Goal: Task Accomplishment & Management: Use online tool/utility

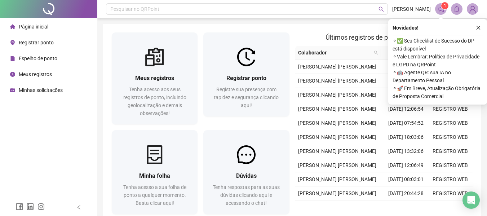
click at [38, 42] on span "Registrar ponto" at bounding box center [36, 43] width 35 height 6
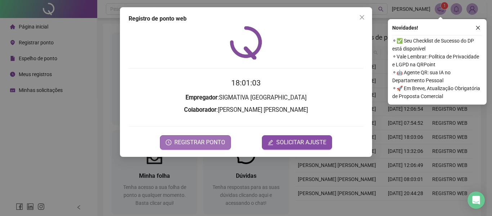
click at [210, 146] on span "REGISTRAR PONTO" at bounding box center [199, 142] width 51 height 9
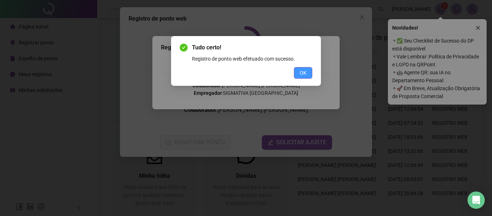
click at [302, 70] on span "OK" at bounding box center [303, 73] width 7 height 8
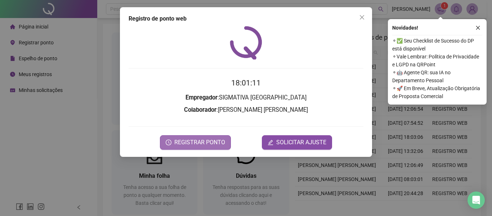
click at [207, 142] on span "REGISTRAR PONTO" at bounding box center [199, 142] width 51 height 9
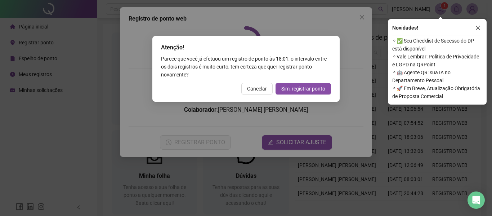
click at [362, 19] on div "Atenção! Parece que você já efetuou um registro de ponto às 18:01 , o intervalo…" at bounding box center [246, 108] width 492 height 216
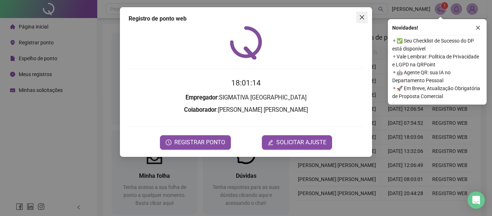
click at [357, 19] on span "Close" at bounding box center [362, 17] width 12 height 6
